Goal: Task Accomplishment & Management: Use online tool/utility

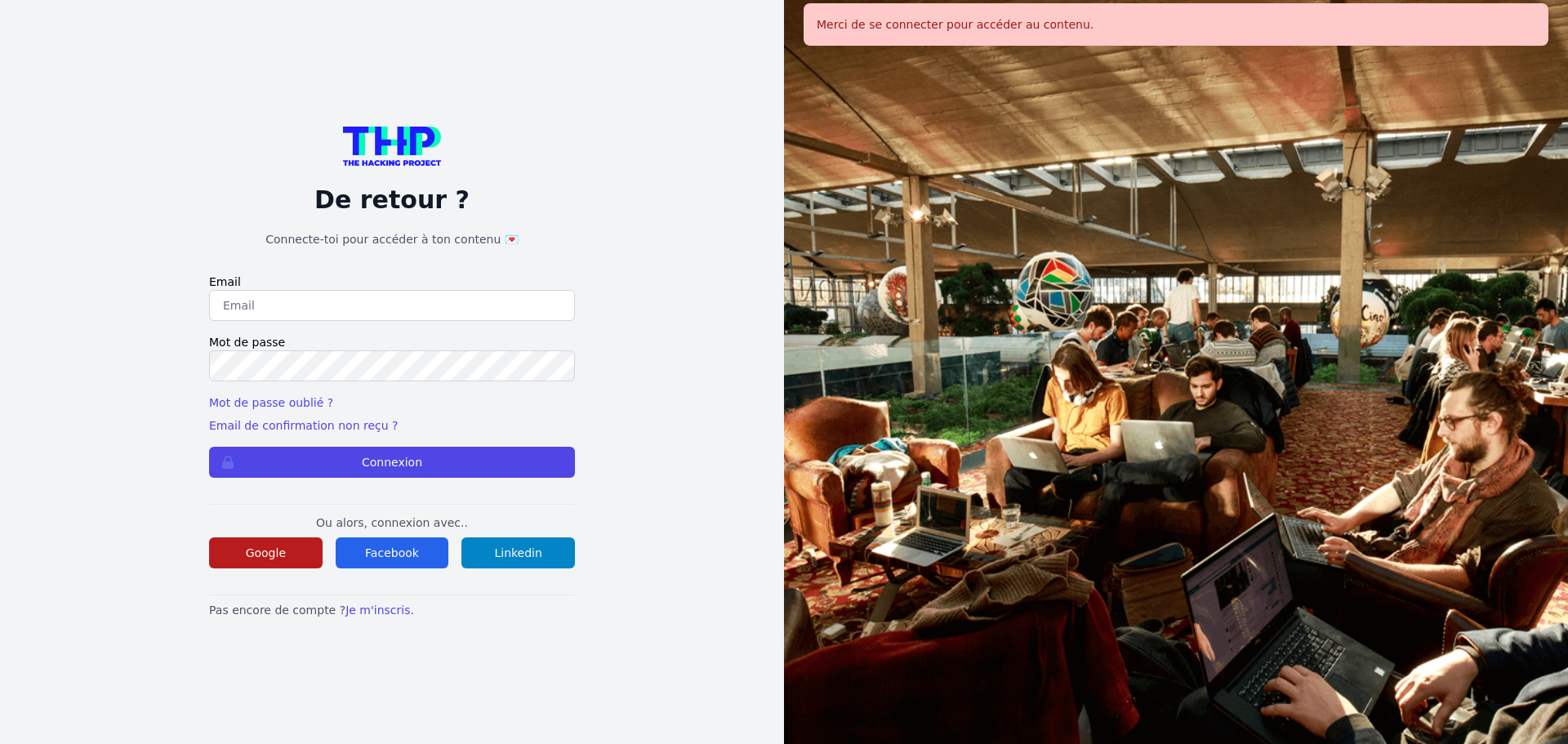
click at [313, 563] on button "Google" at bounding box center [265, 553] width 113 height 31
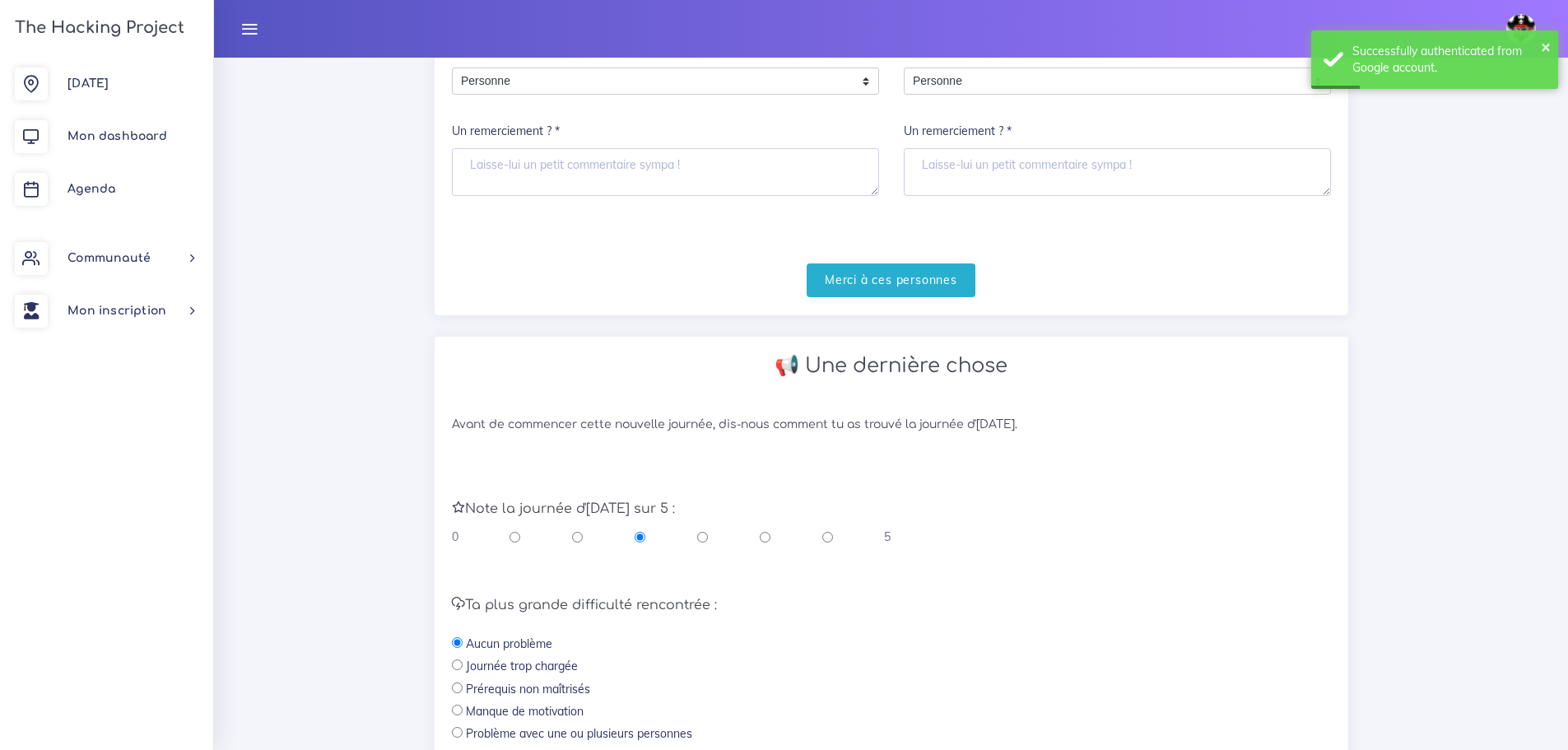
scroll to position [329, 0]
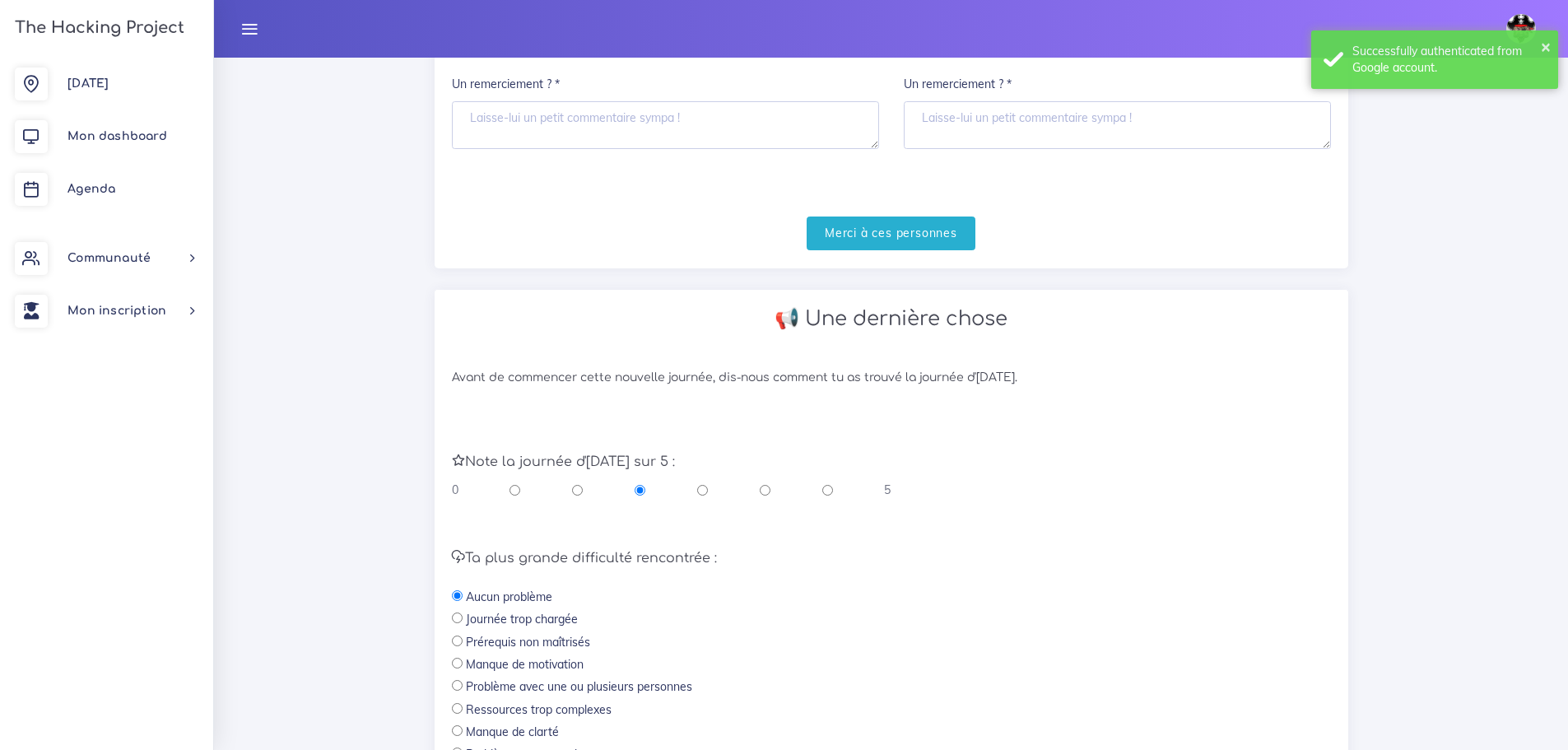
click at [822, 489] on input "radio" at bounding box center [827, 489] width 10 height 16
radio input "true"
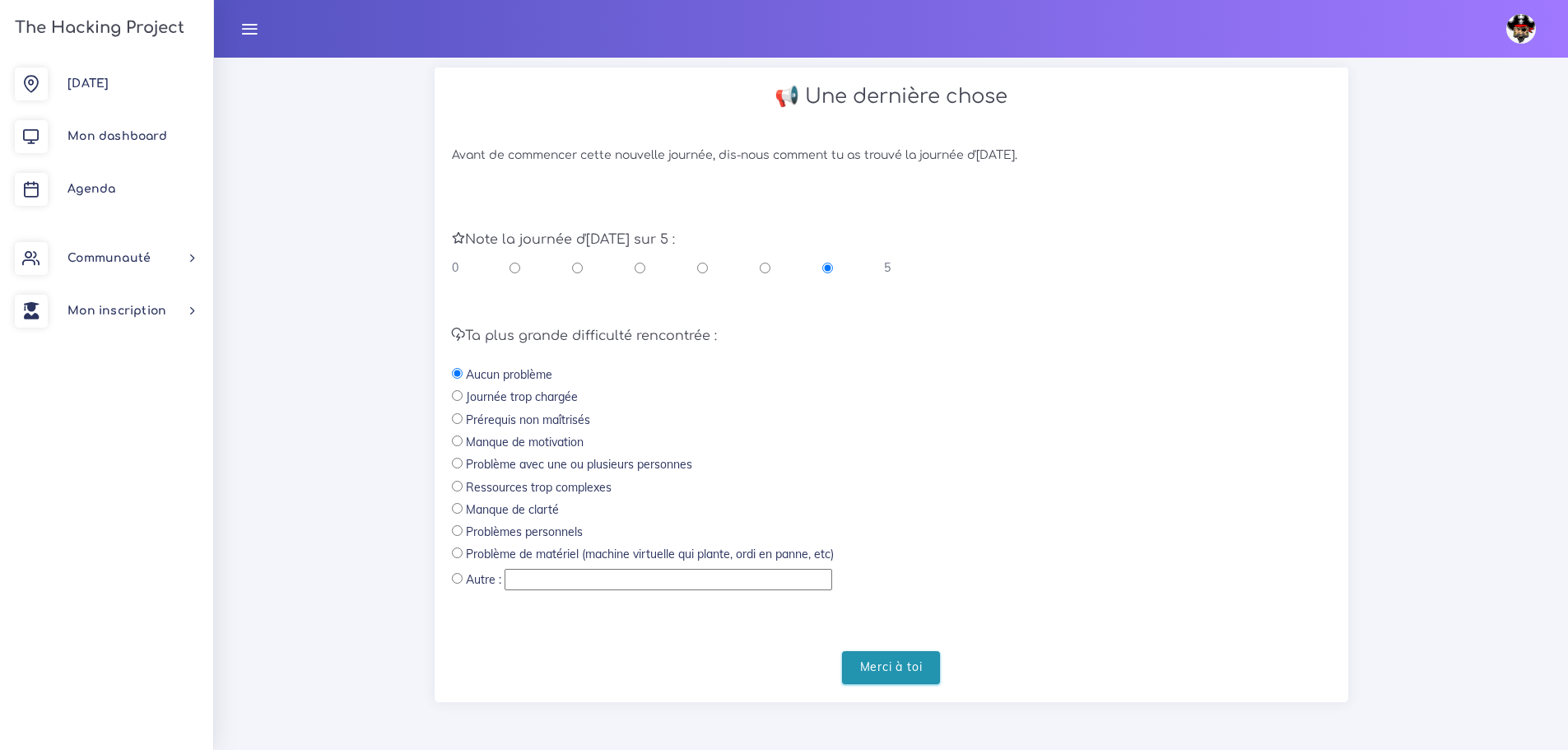
click at [889, 669] on input "Merci à toi" at bounding box center [891, 668] width 99 height 33
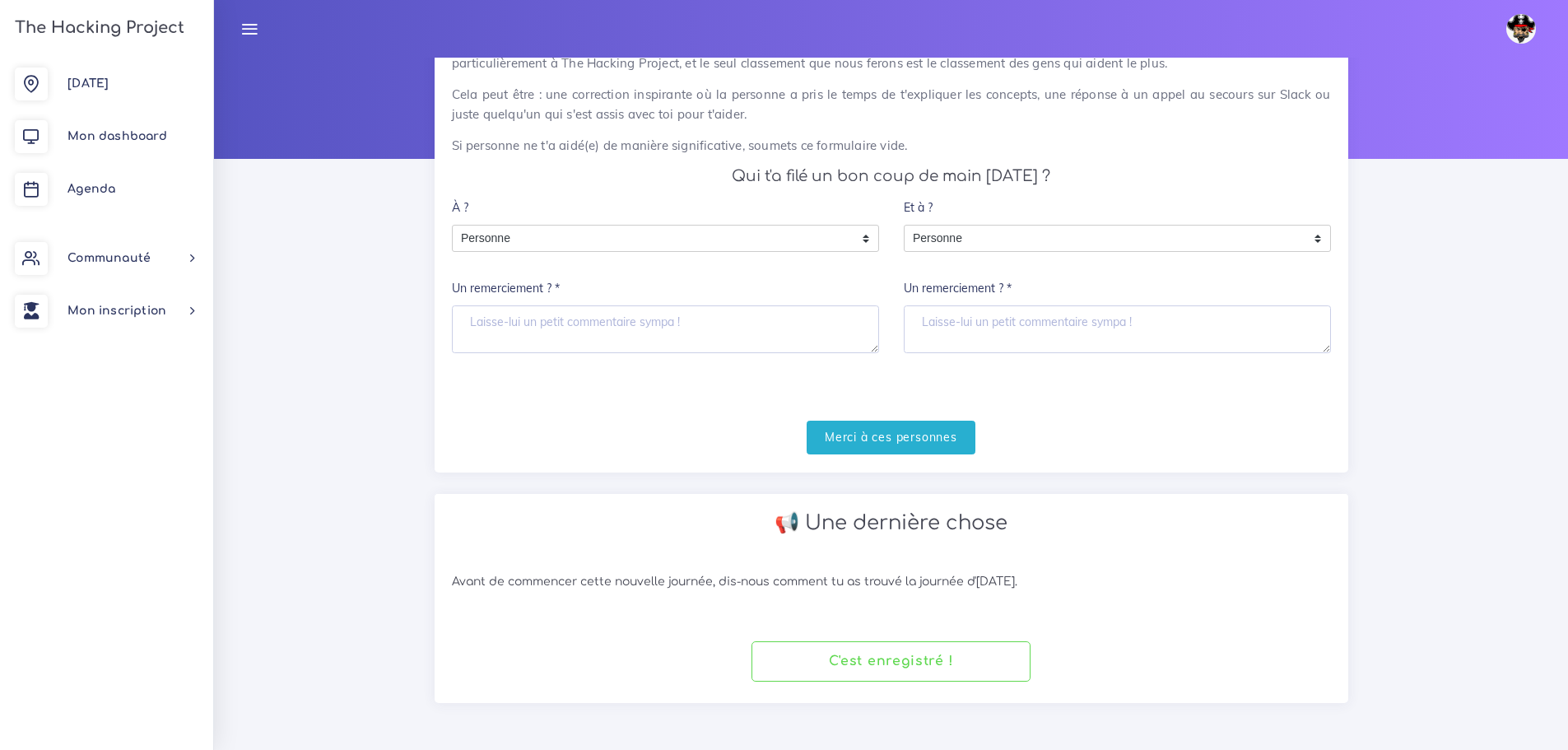
scroll to position [125, 0]
click at [157, 151] on link "Mon dashboard" at bounding box center [106, 136] width 213 height 52
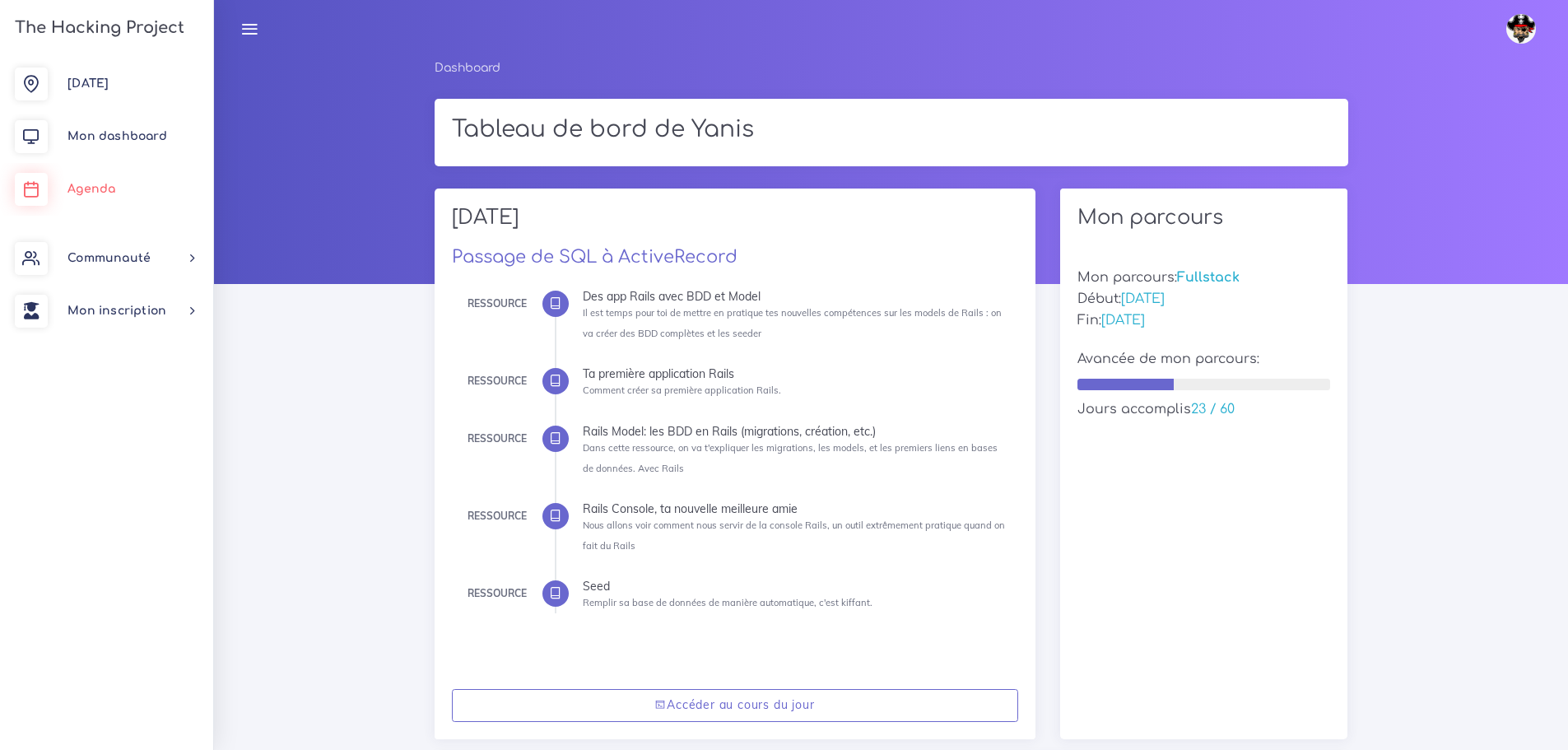
click at [137, 183] on link "Agenda" at bounding box center [106, 189] width 213 height 52
click at [141, 180] on link "Agenda" at bounding box center [106, 189] width 213 height 52
click at [125, 188] on link "Agenda" at bounding box center [106, 189] width 213 height 52
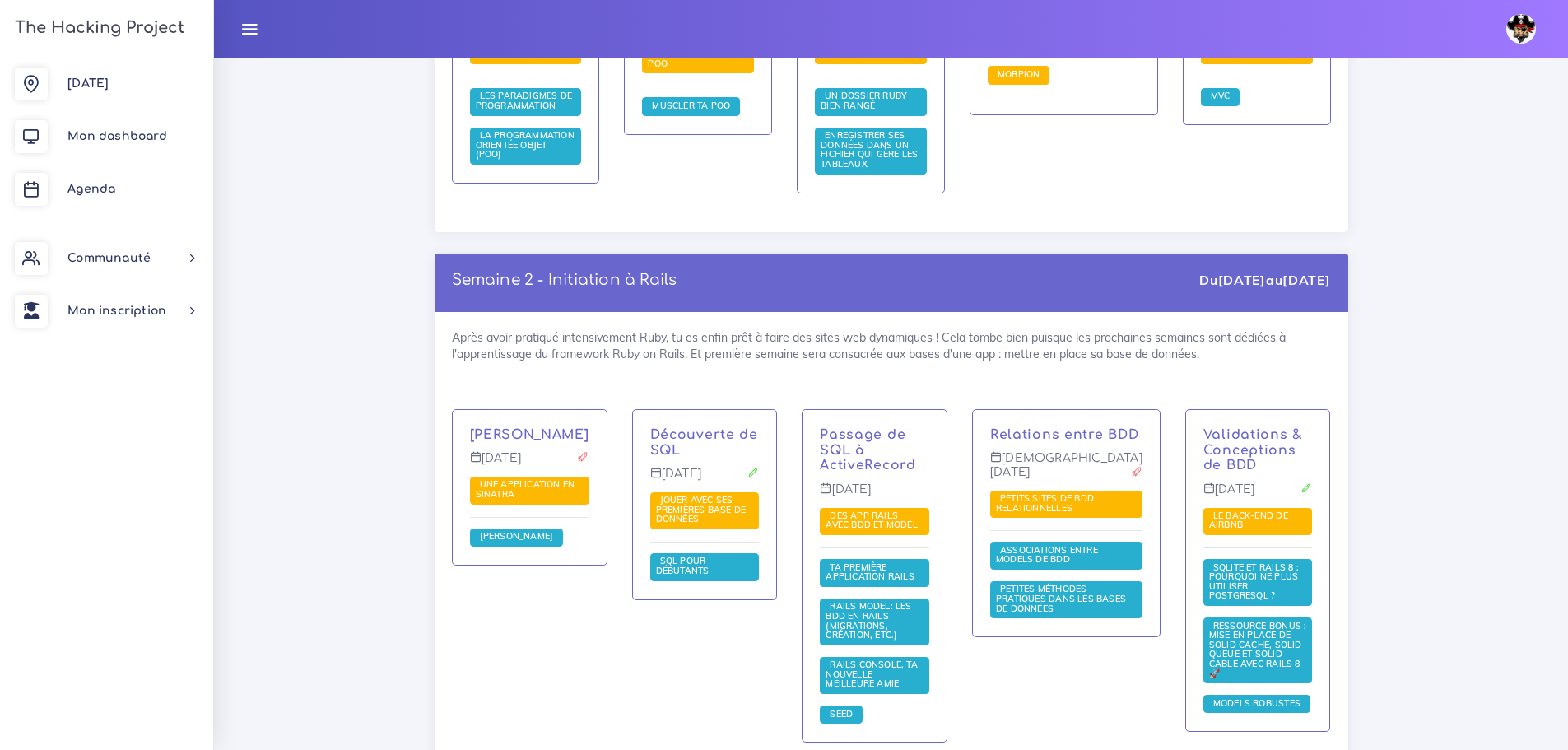
scroll to position [2552, 0]
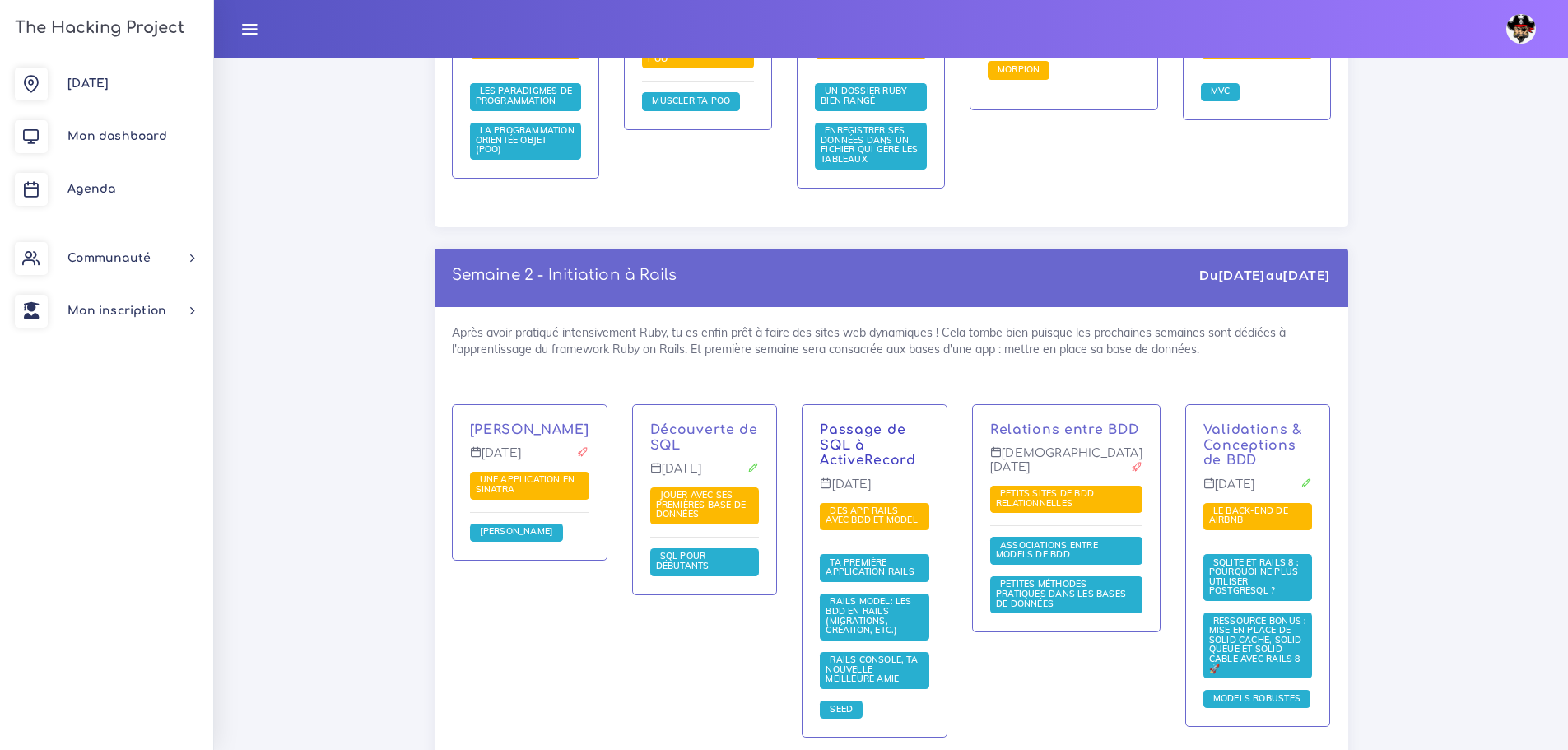
click at [904, 423] on link "Passage de SQL à ActiveRecord" at bounding box center [867, 446] width 95 height 46
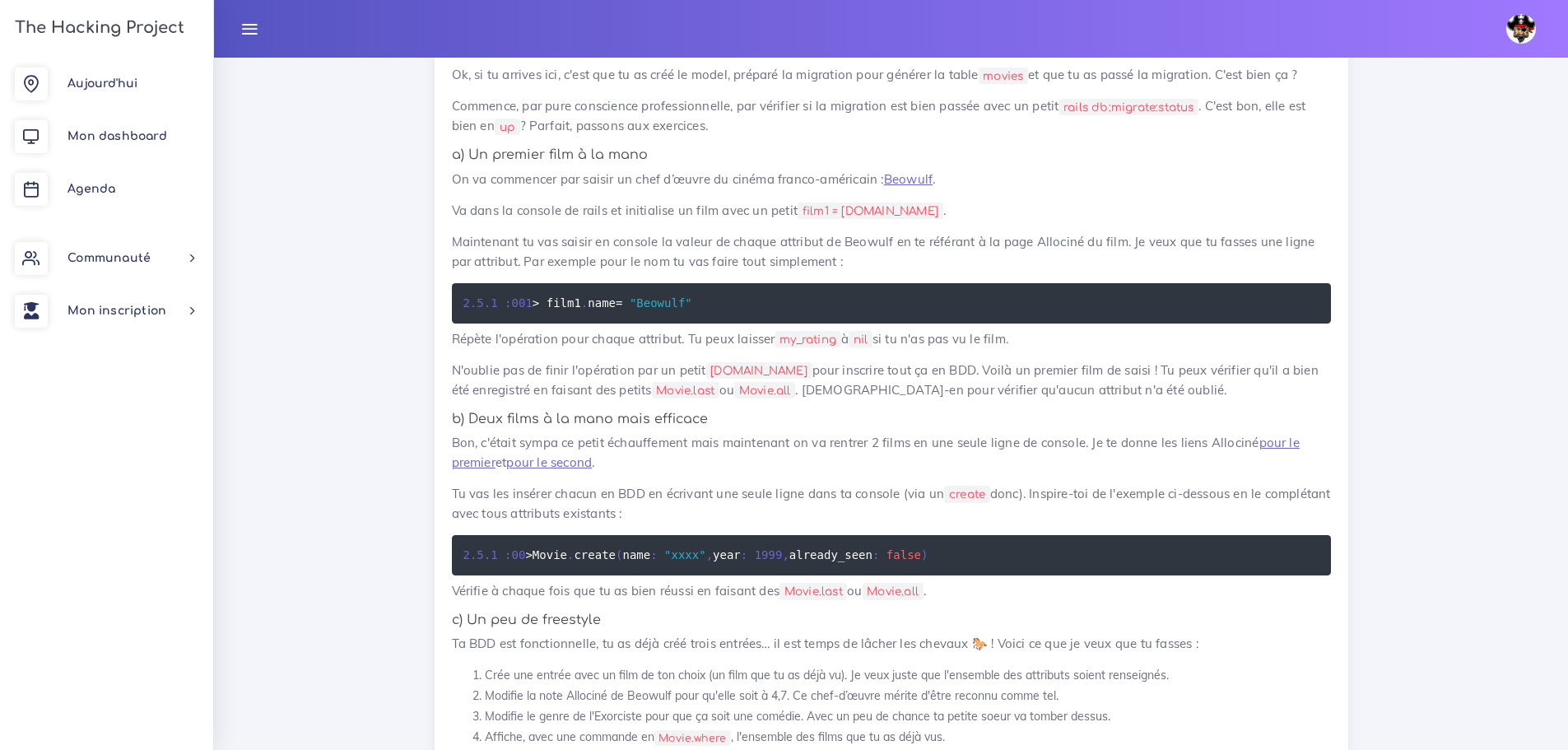
scroll to position [1563, 0]
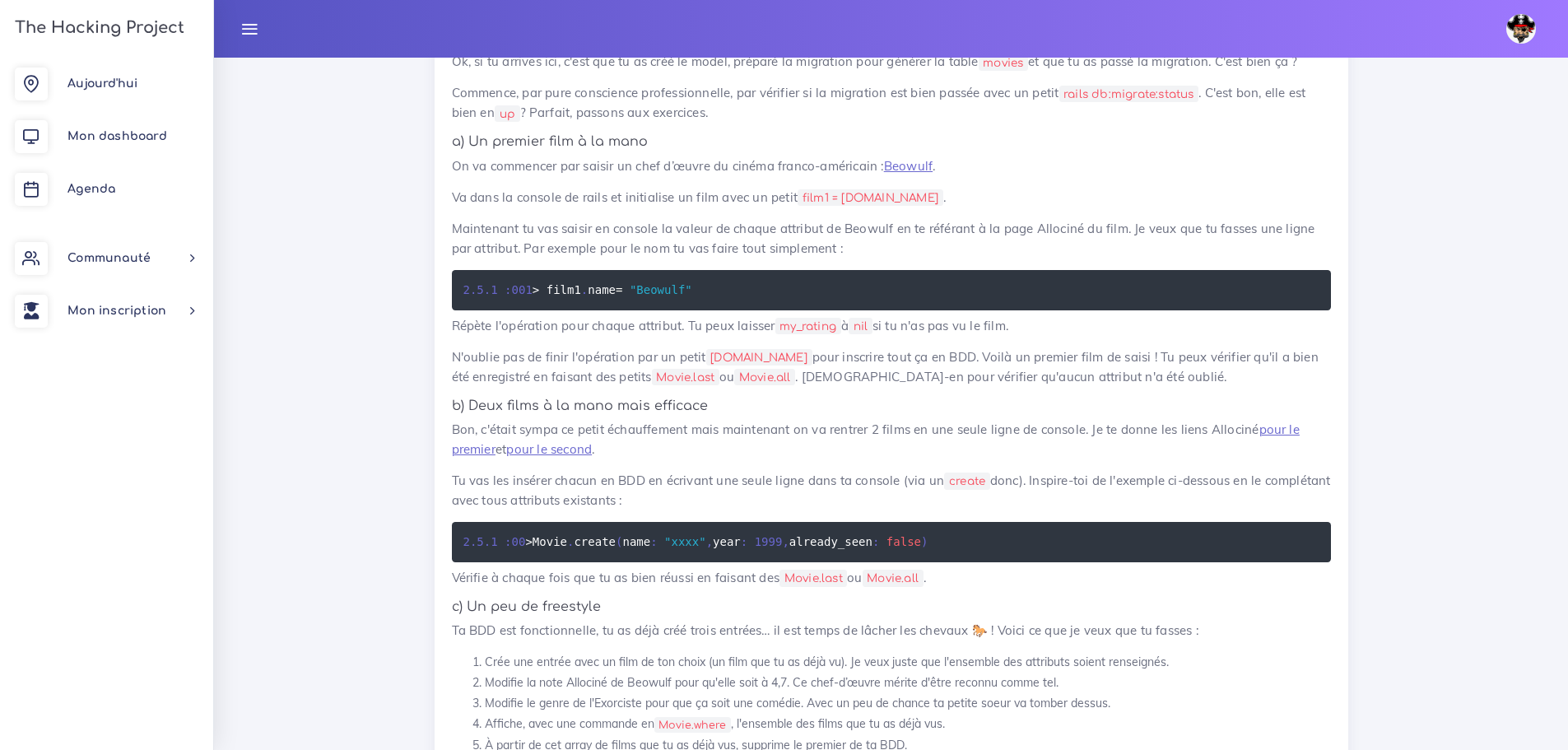
drag, startPoint x: 2114, startPoint y: 291, endPoint x: 2178, endPoint y: 297, distance: 64.3
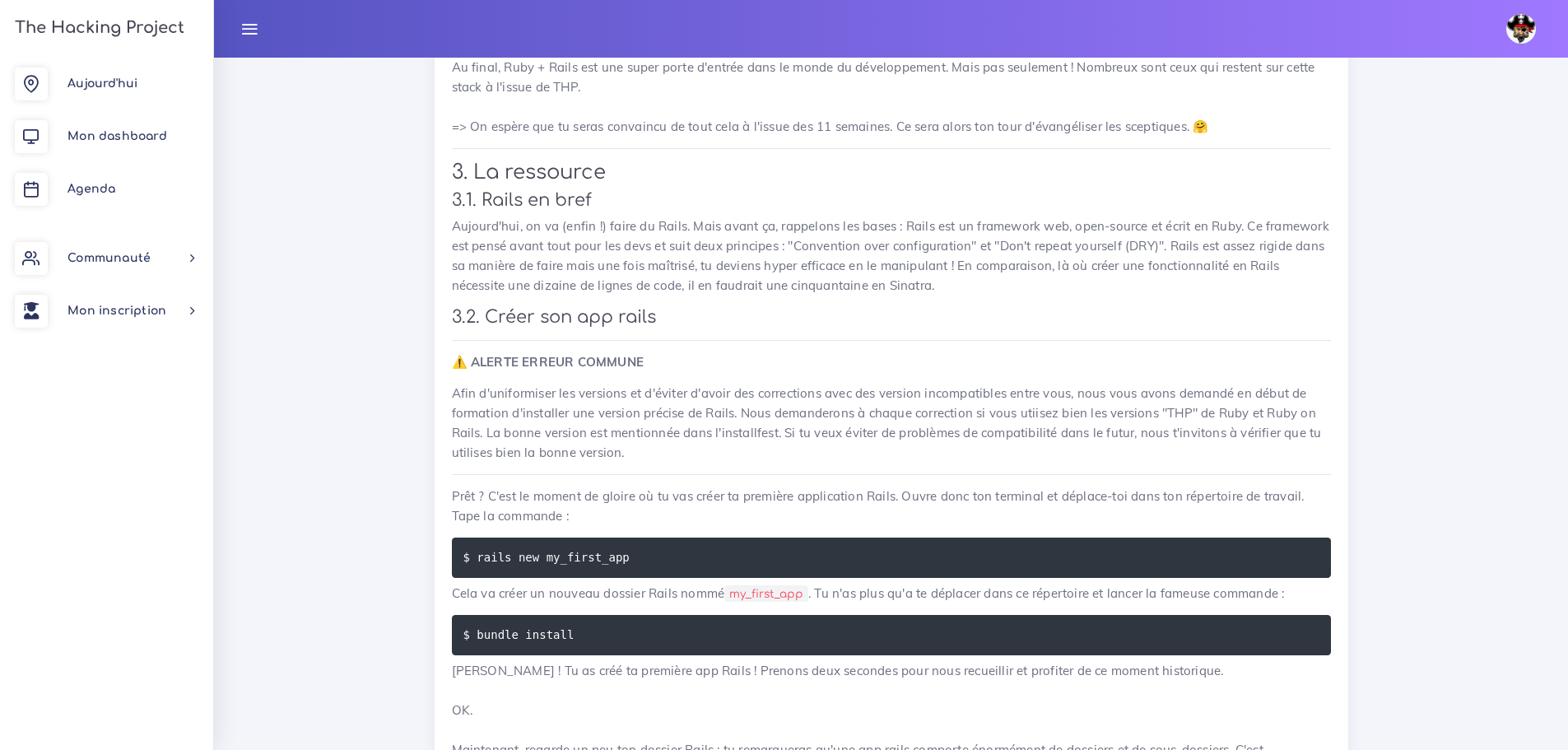
scroll to position [5185, 0]
